Goal: Obtain resource: Download file/media

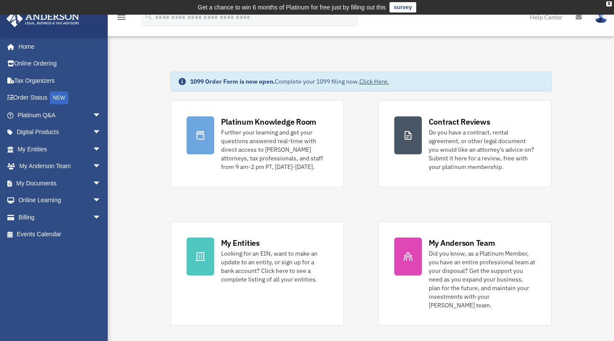
click at [43, 182] on link "My Documents arrow_drop_down" at bounding box center [60, 182] width 108 height 17
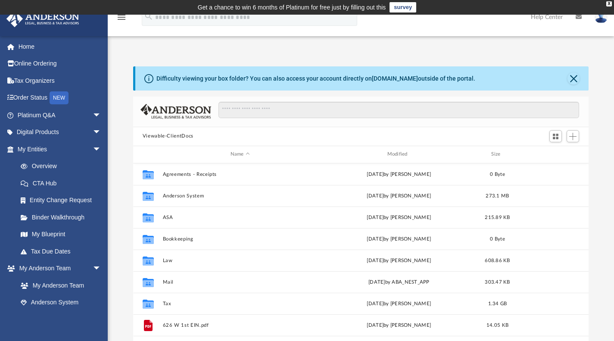
scroll to position [189, 449]
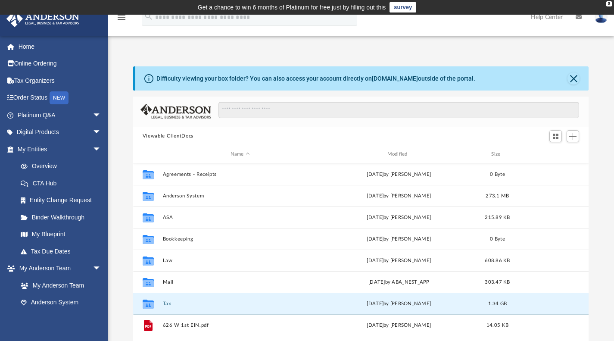
click at [171, 303] on button "Tax" at bounding box center [239, 303] width 155 height 6
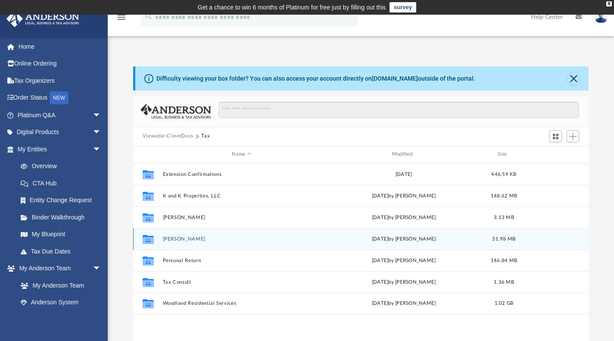
click at [189, 241] on div "Collaborated Folder Kajley Parminder Mon Oct 6 2025 by Alex Price 31.98 MB" at bounding box center [361, 239] width 456 height 22
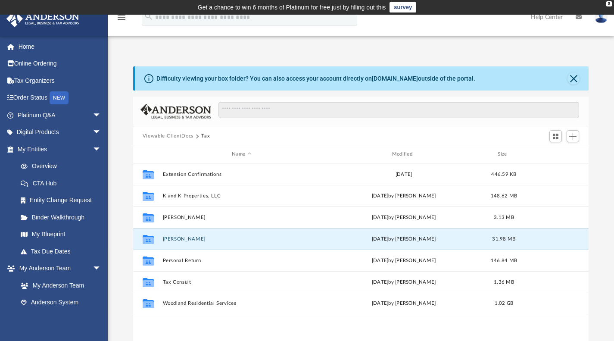
click at [171, 236] on button "Kajley Parminder" at bounding box center [241, 239] width 158 height 6
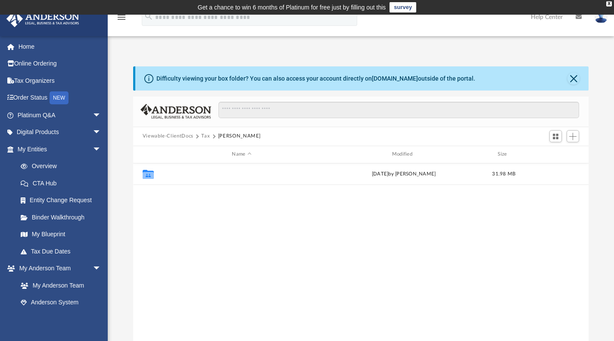
click at [164, 175] on button "2024" at bounding box center [241, 174] width 158 height 6
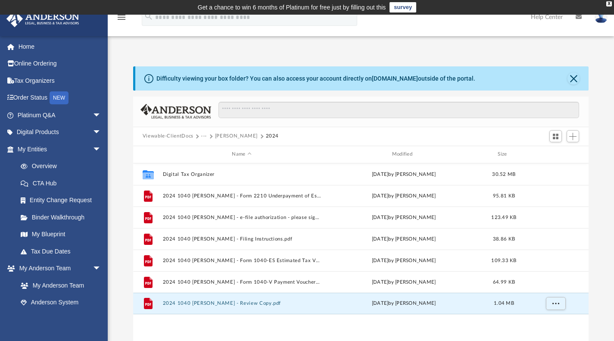
click at [240, 300] on button "2024 1040 Kajley, Parminder - Review Copy.pdf" at bounding box center [241, 303] width 158 height 6
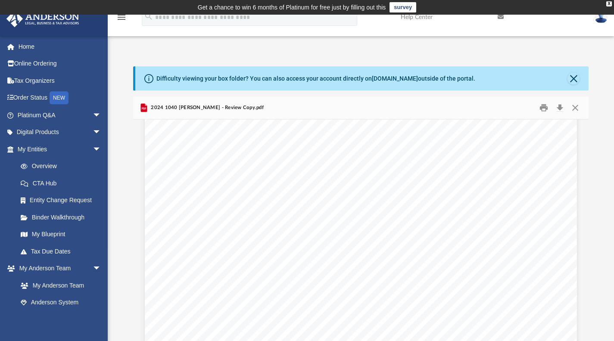
scroll to position [0, 0]
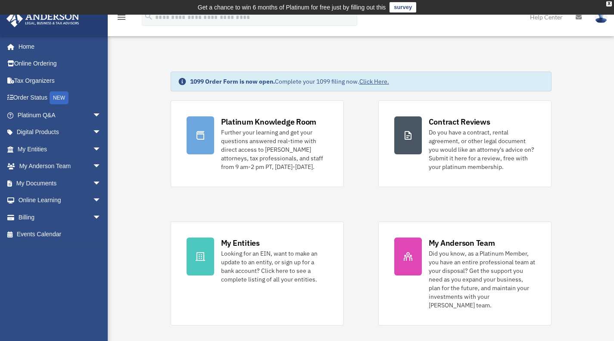
click at [30, 49] on link "Home" at bounding box center [58, 46] width 104 height 17
